Goal: Task Accomplishment & Management: Manage account settings

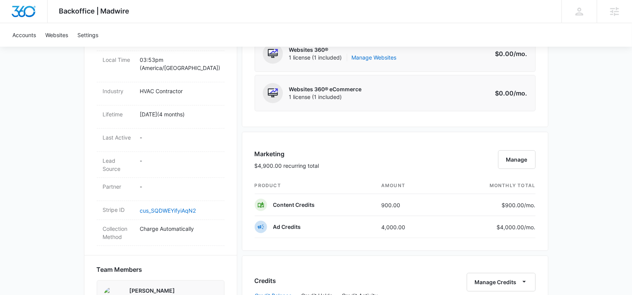
scroll to position [367, 0]
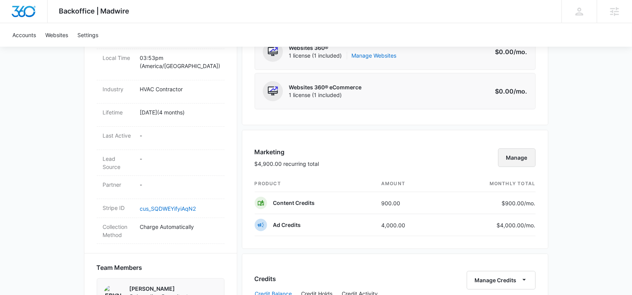
click at [505, 149] on button "Manage" at bounding box center [517, 158] width 38 height 19
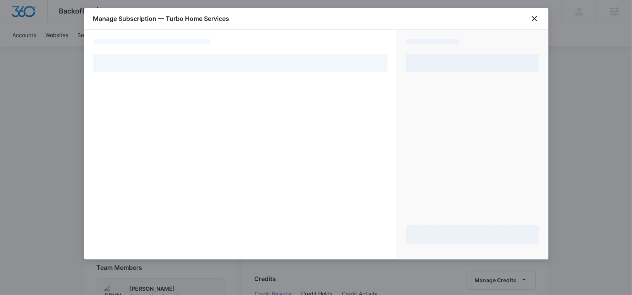
select select "pm_1RipiBA4n8RTgNjU2wl6OMc4"
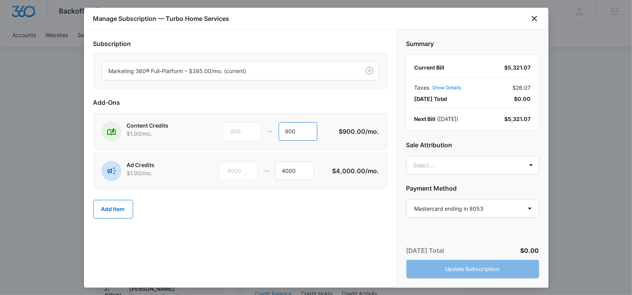
click at [291, 132] on input "900" at bounding box center [298, 131] width 39 height 19
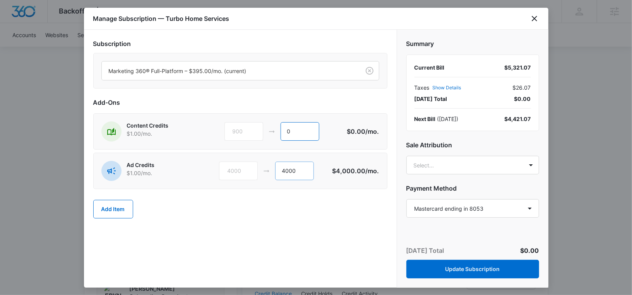
type input "0"
click at [285, 172] on input "4000" at bounding box center [294, 171] width 39 height 19
type input "1000"
click at [419, 166] on body "Backoffice | Madwire Apps Settings RM [PERSON_NAME] [PERSON_NAME][EMAIL_ADDRESS…" at bounding box center [316, 155] width 632 height 1044
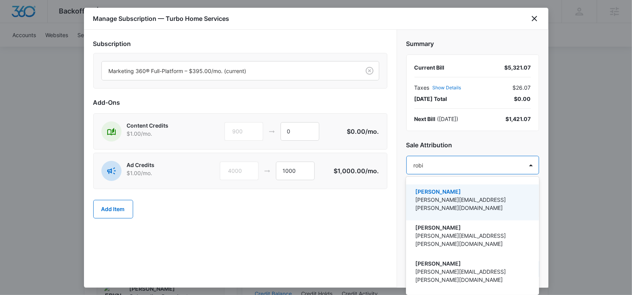
type input "[PERSON_NAME]"
click at [462, 200] on p "[PERSON_NAME][EMAIL_ADDRESS][PERSON_NAME][DOMAIN_NAME]" at bounding box center [471, 204] width 113 height 16
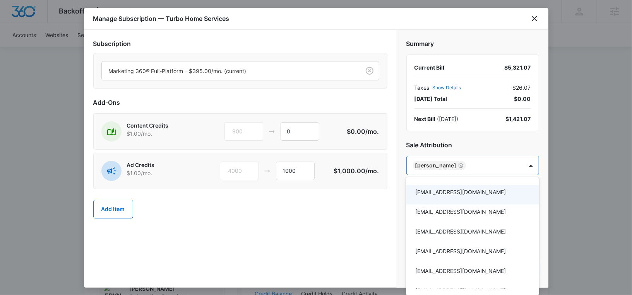
click at [469, 144] on div at bounding box center [316, 147] width 632 height 295
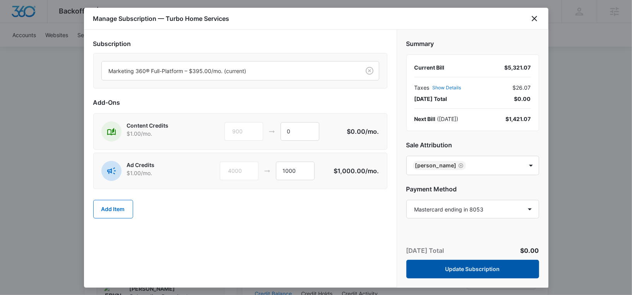
click at [494, 263] on button "Update Subscription" at bounding box center [473, 269] width 133 height 19
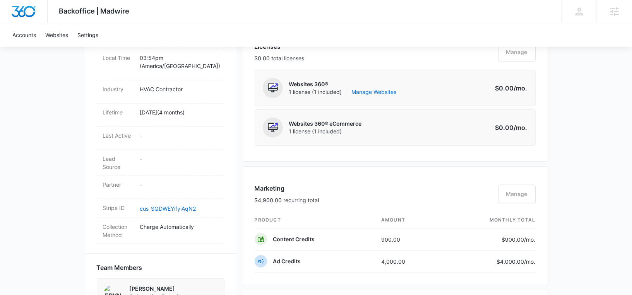
scroll to position [0, 0]
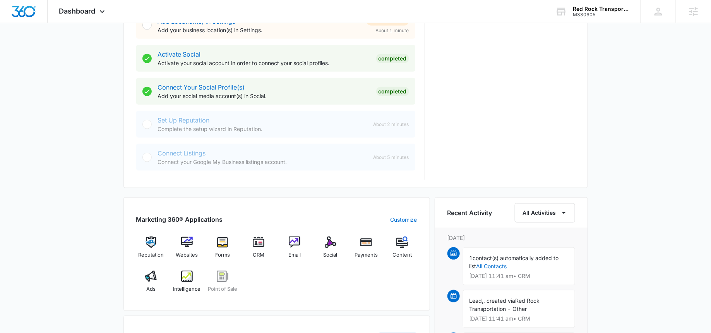
scroll to position [379, 0]
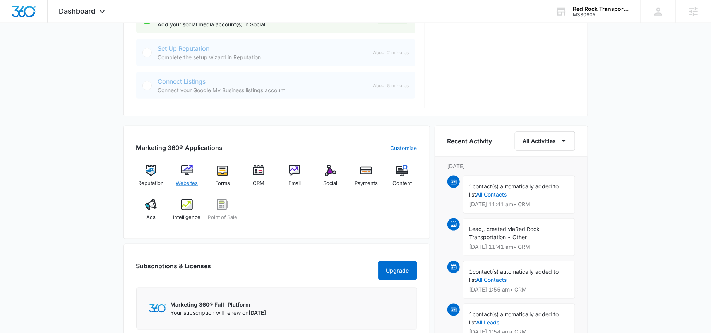
click at [188, 175] on img at bounding box center [187, 171] width 12 height 12
